Goal: Task Accomplishment & Management: Use online tool/utility

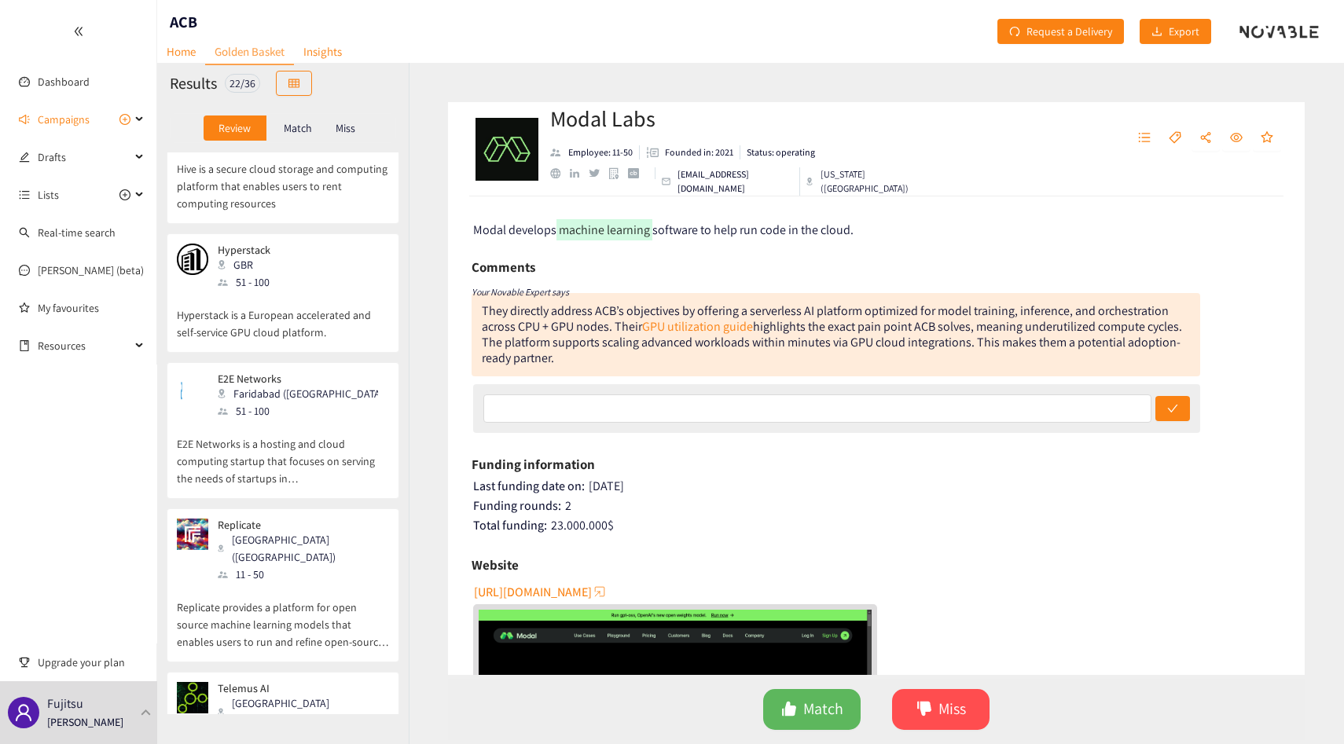
scroll to position [293, 0]
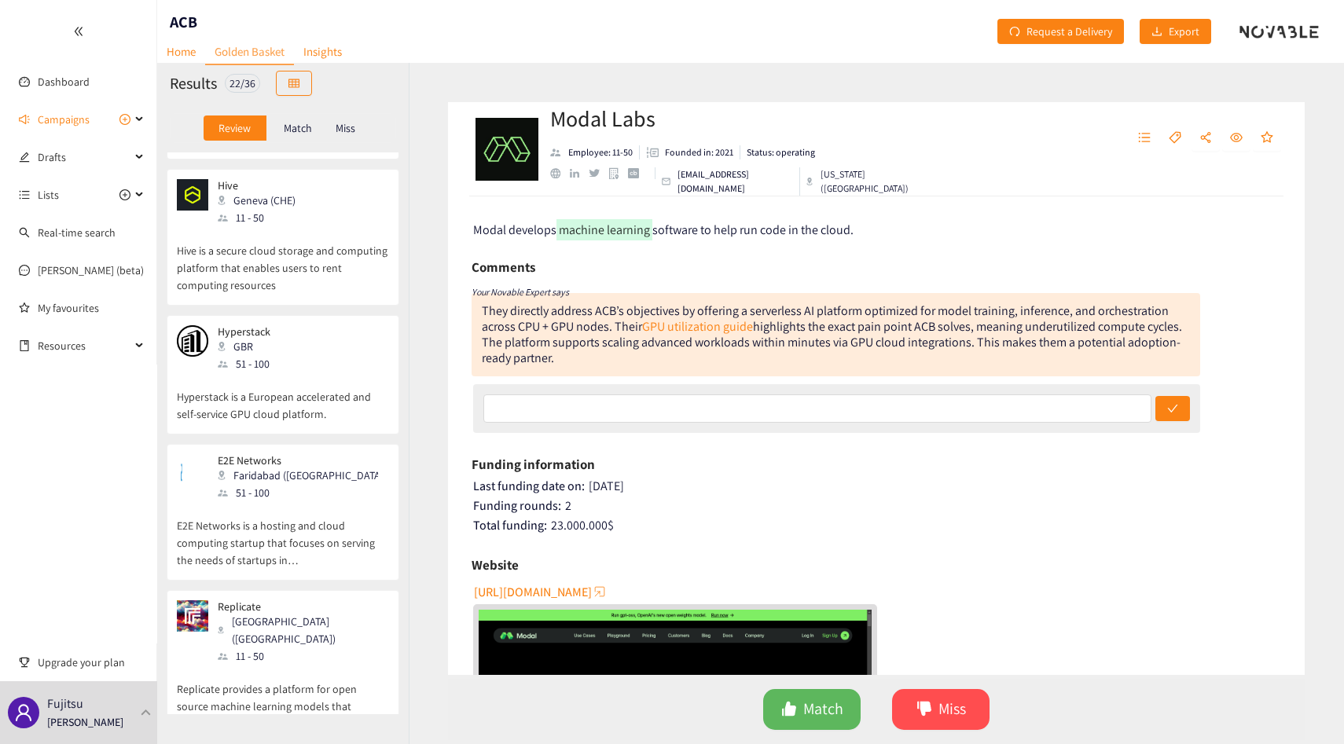
click at [296, 118] on div "Match" at bounding box center [298, 128] width 63 height 25
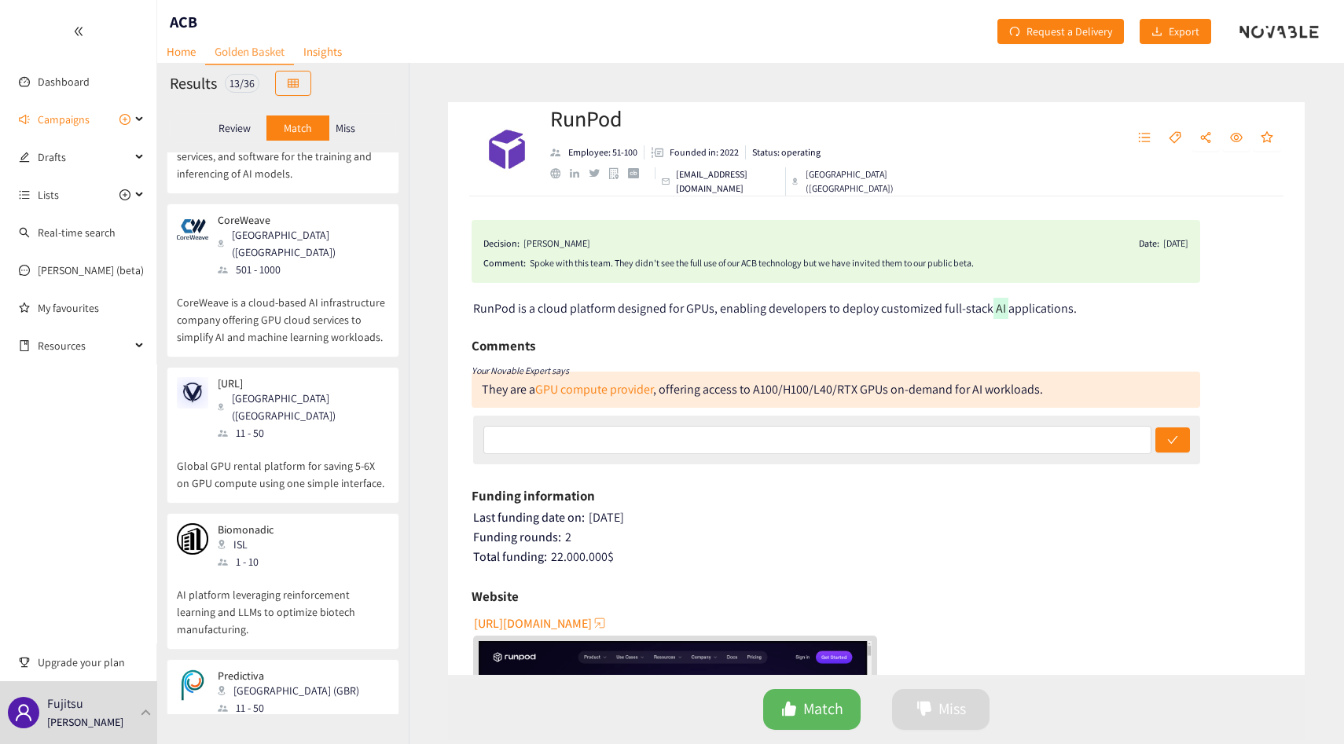
click at [345, 133] on p "Miss" at bounding box center [346, 128] width 20 height 13
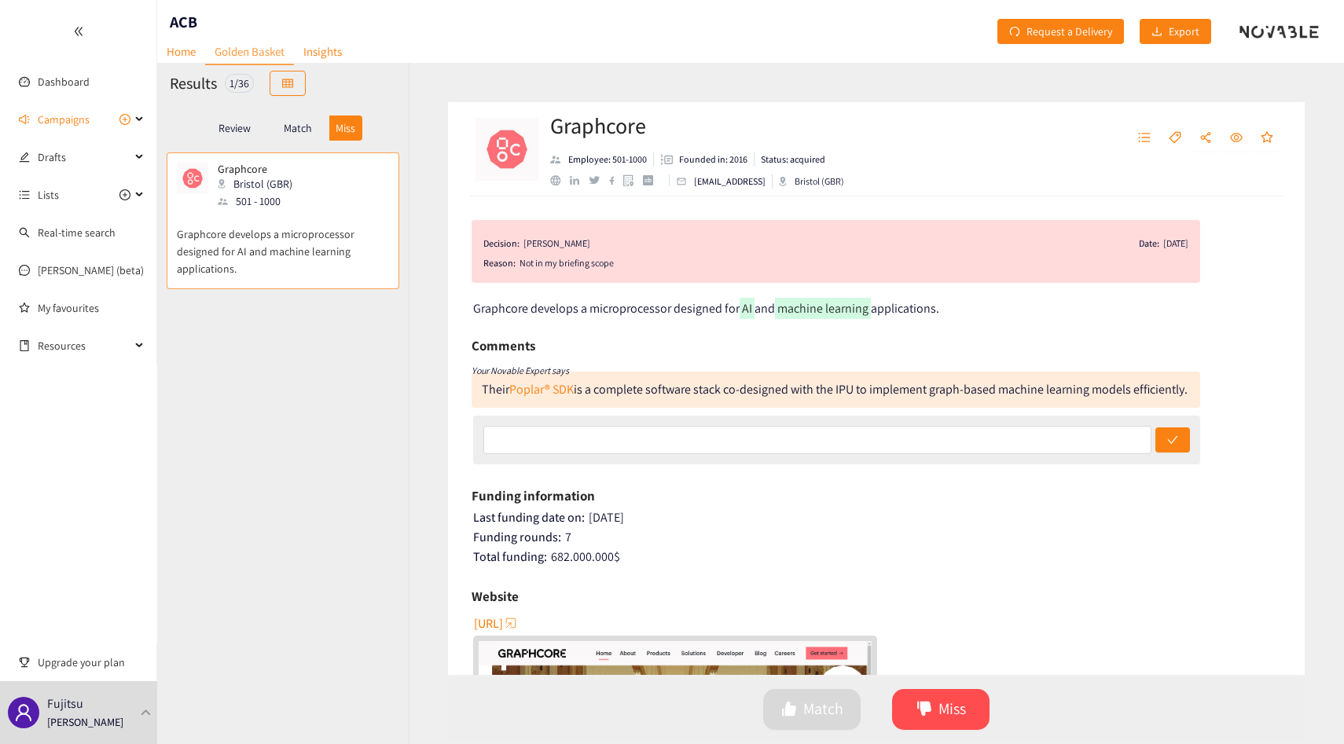
click at [246, 130] on p "Review" at bounding box center [235, 128] width 32 height 13
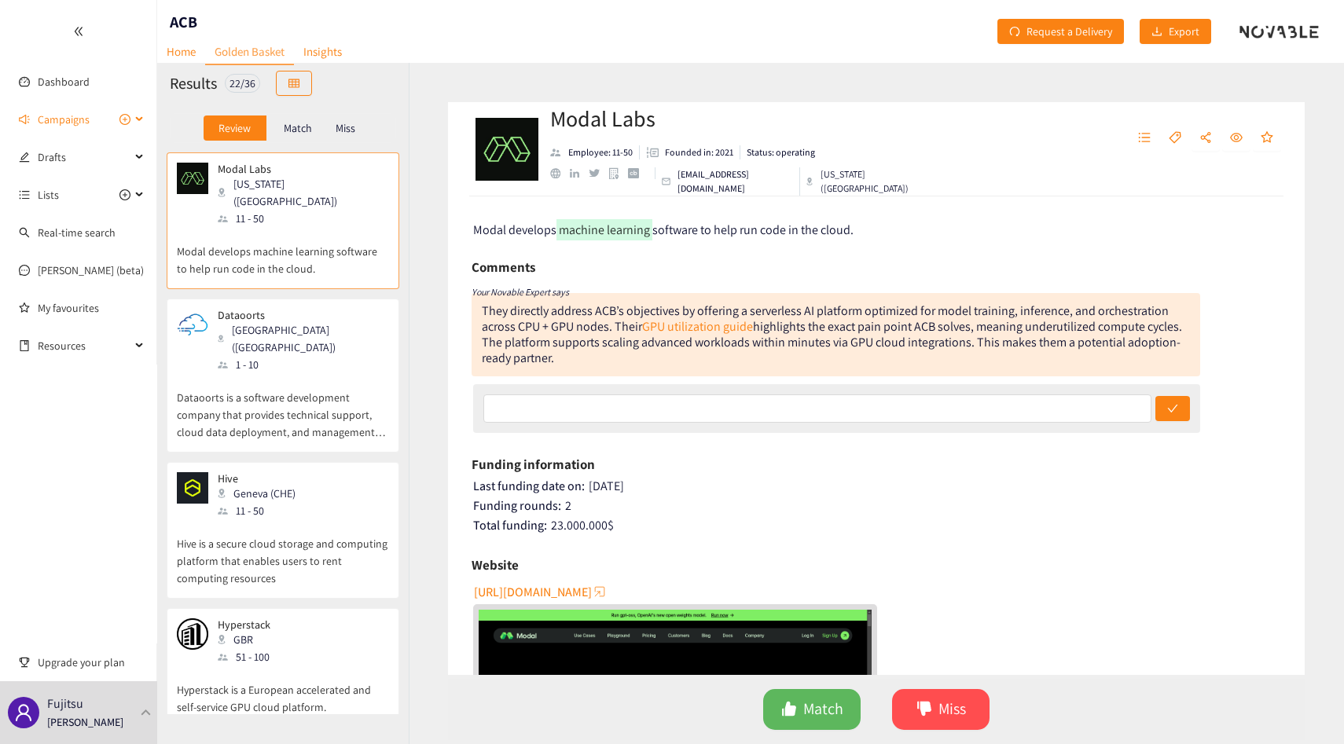
click at [69, 118] on span "Campaigns" at bounding box center [64, 119] width 52 height 31
click at [75, 164] on link "Technology To Solution-Delivery-Partner Companies" at bounding box center [159, 157] width 242 height 14
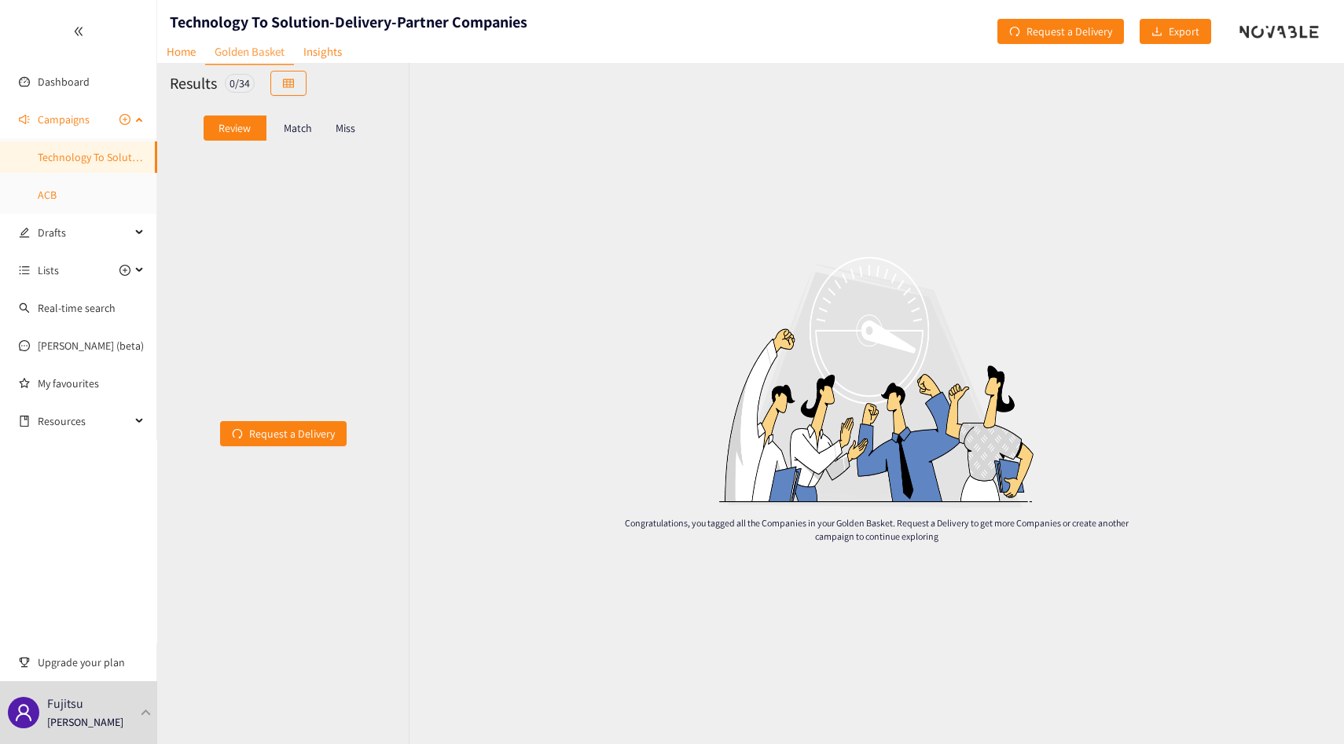
click at [57, 188] on link "ACB" at bounding box center [47, 195] width 19 height 14
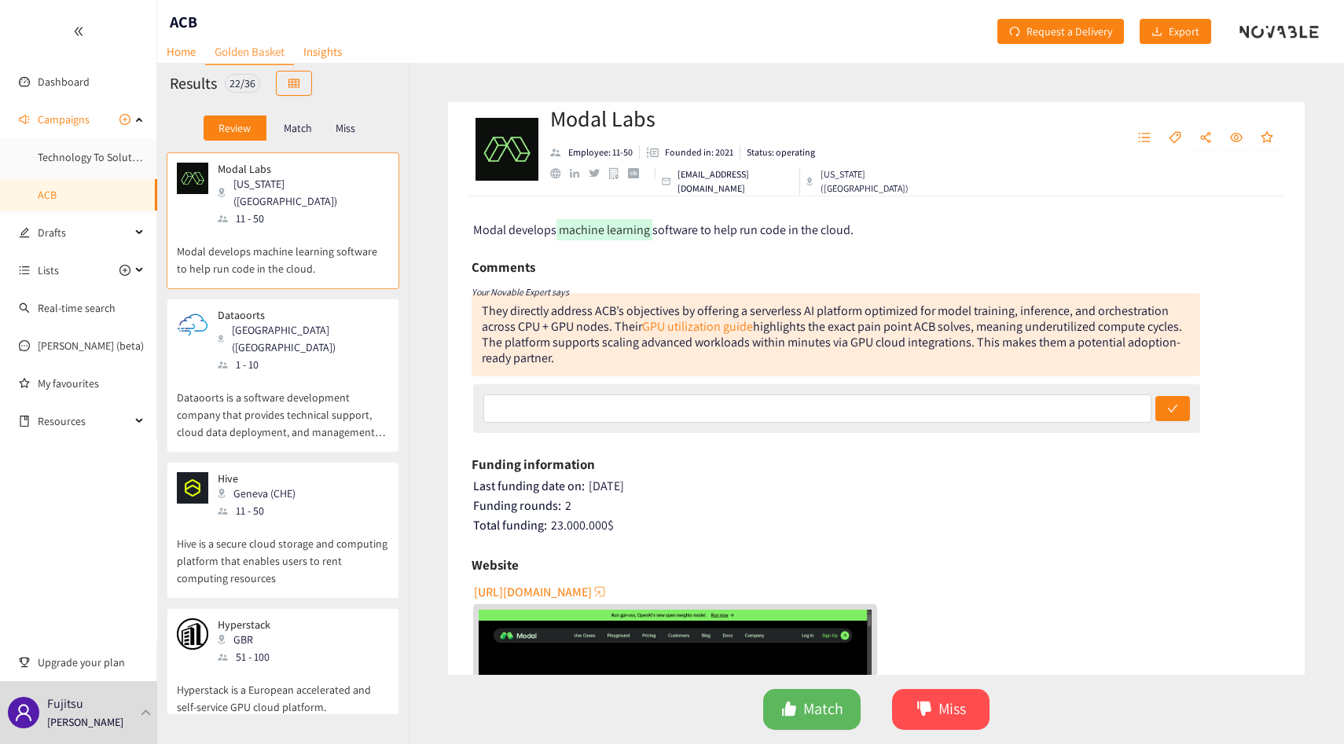
click at [284, 131] on p "Match" at bounding box center [298, 128] width 28 height 13
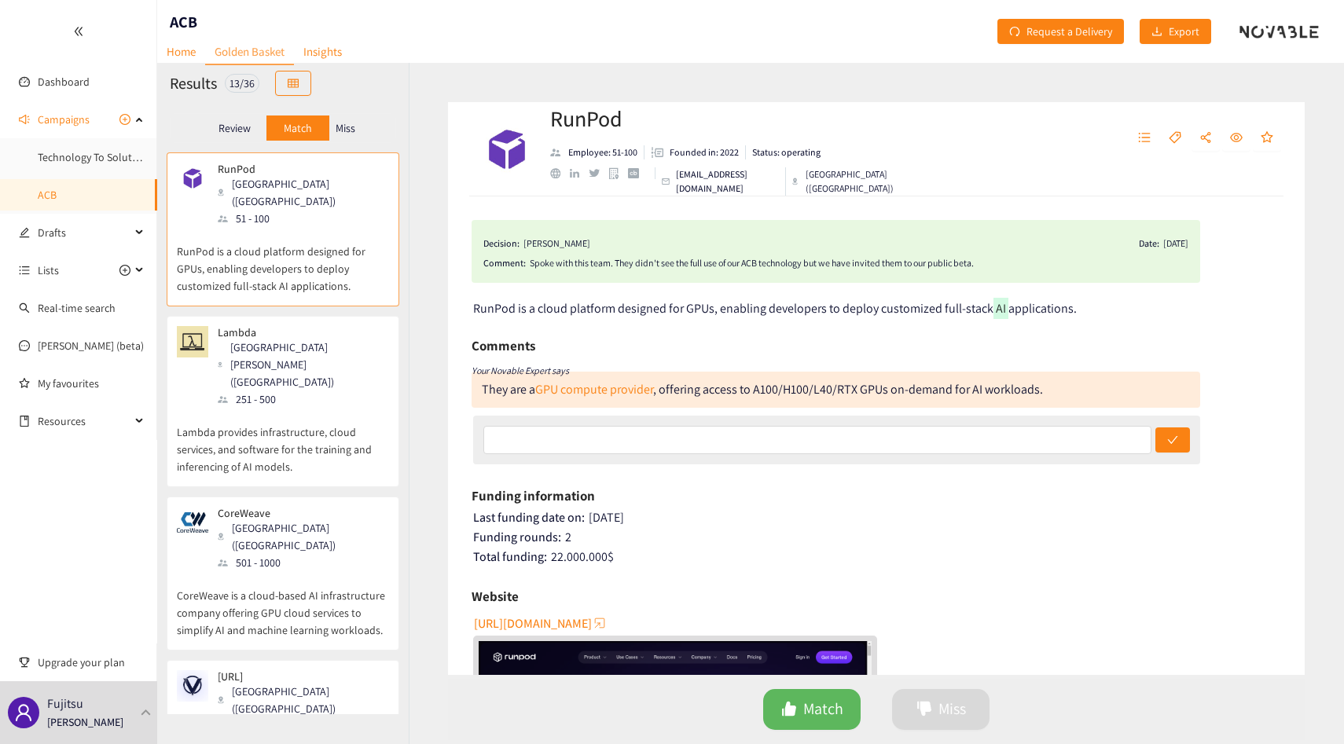
click at [347, 128] on p "Miss" at bounding box center [346, 128] width 20 height 13
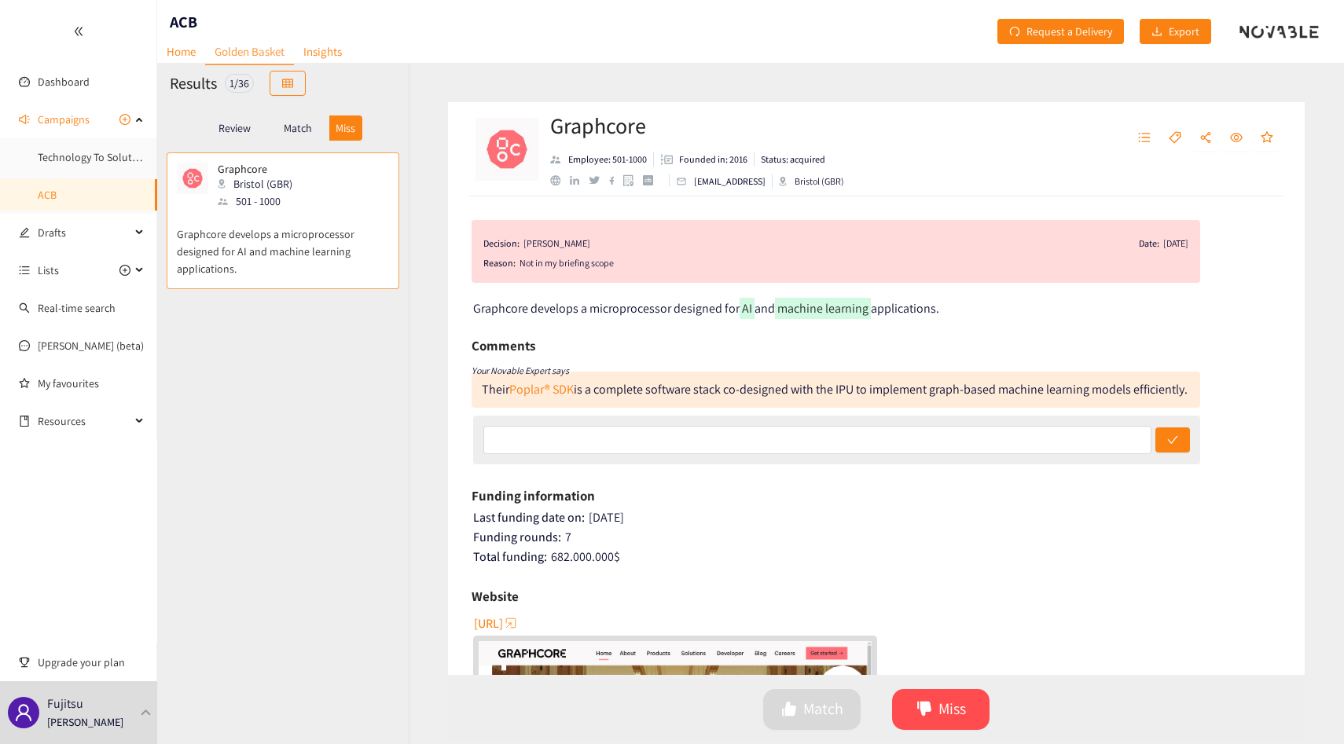
click at [300, 124] on p "Match" at bounding box center [298, 128] width 28 height 13
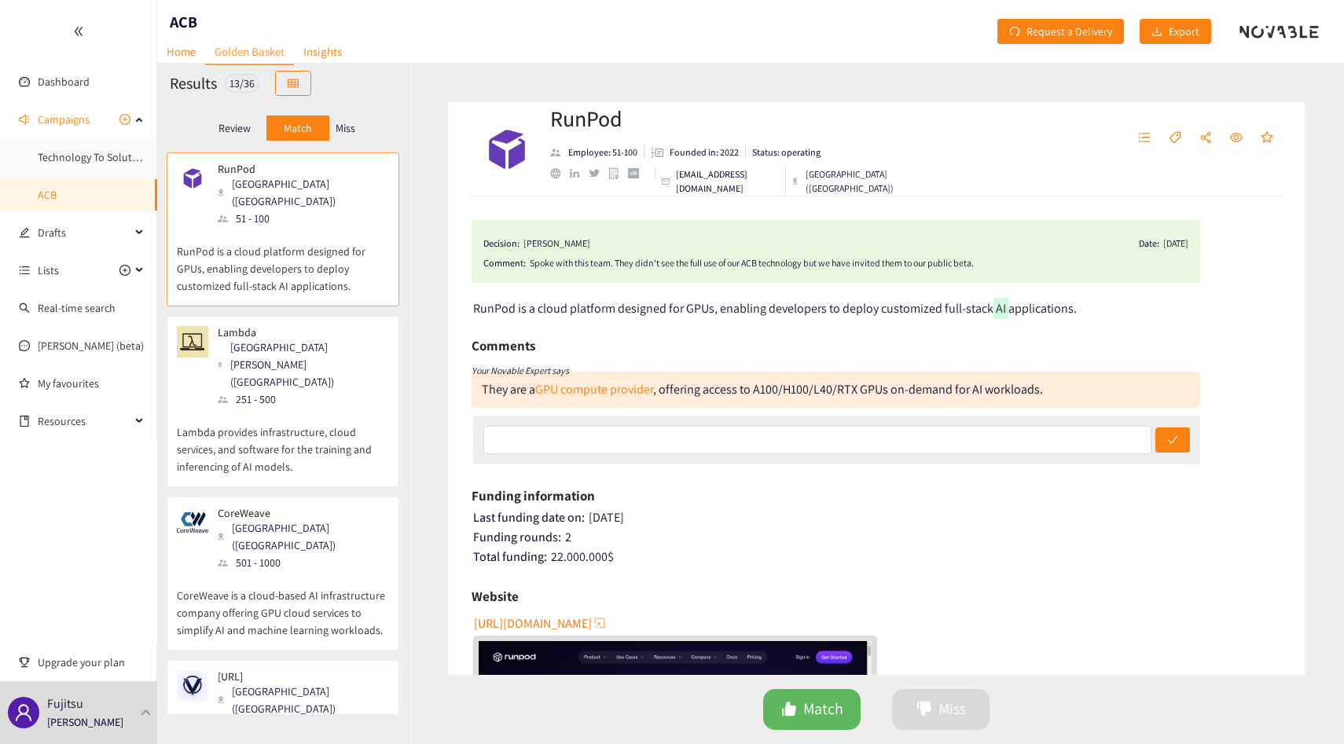
click at [341, 131] on p "Miss" at bounding box center [346, 128] width 20 height 13
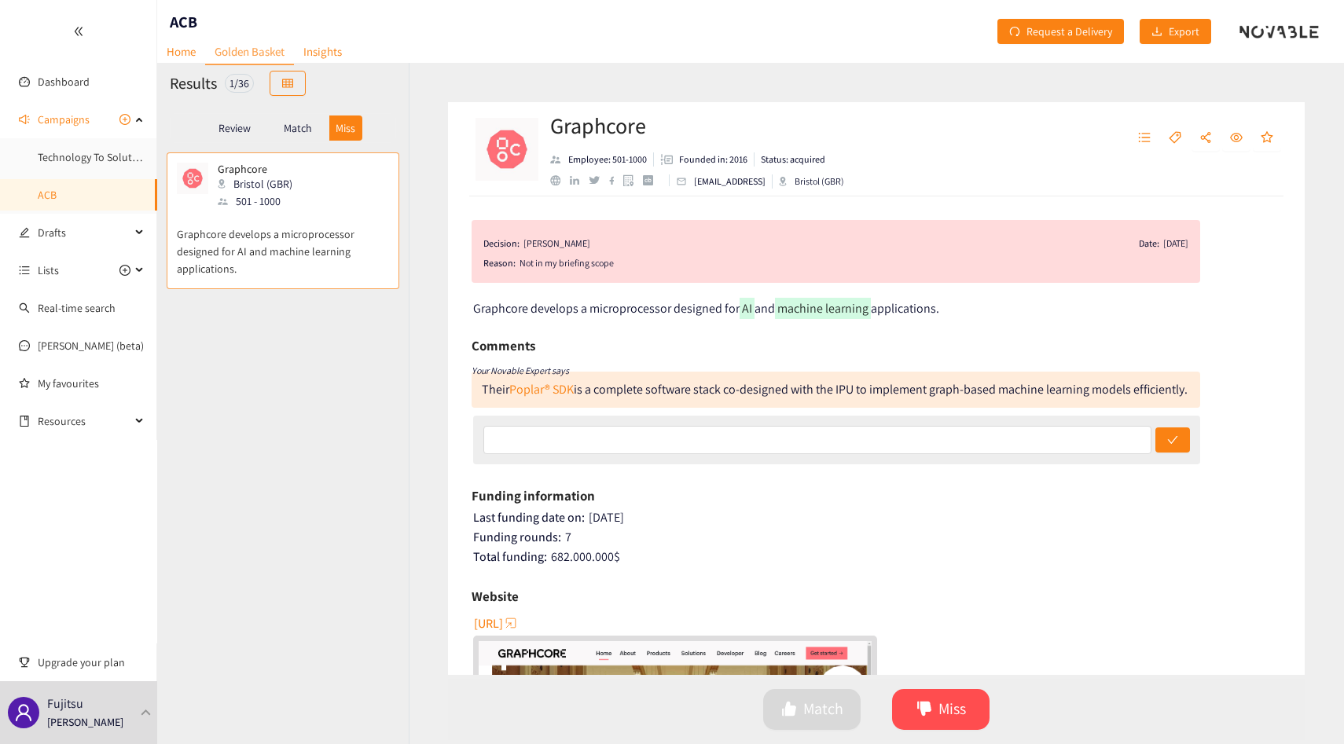
click at [230, 131] on p "Review" at bounding box center [235, 128] width 32 height 13
